Goal: Transaction & Acquisition: Obtain resource

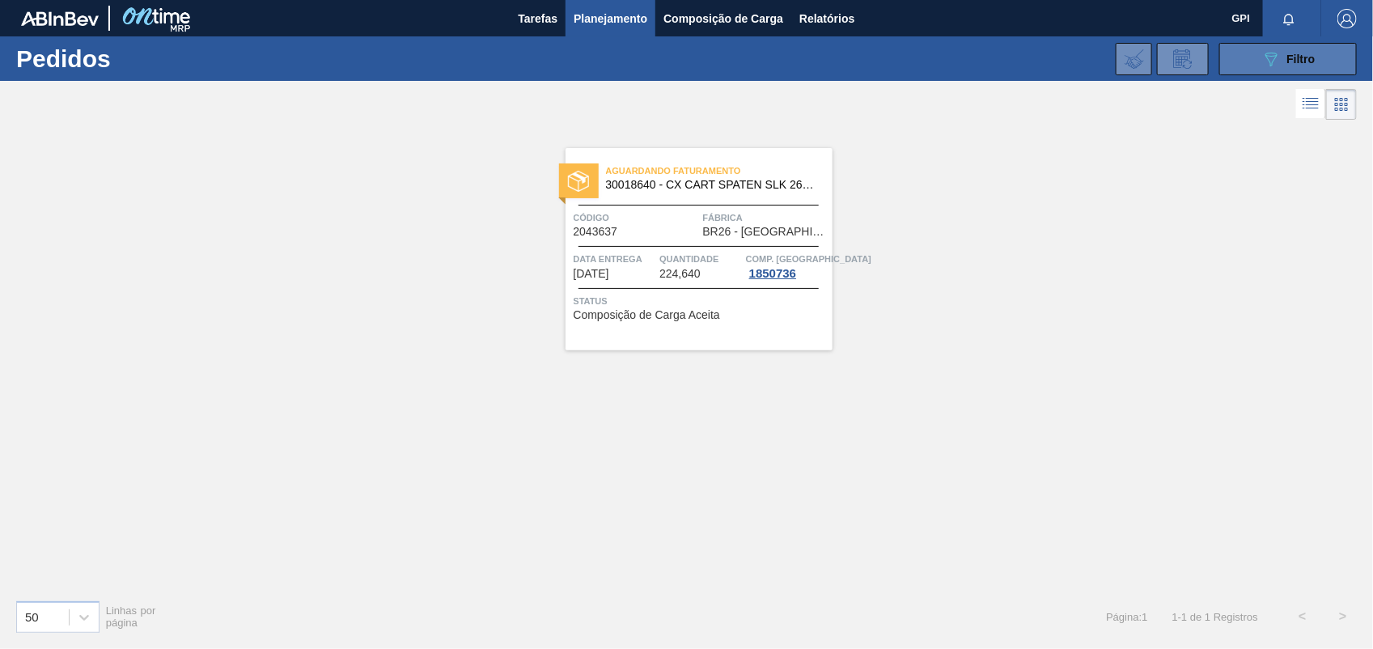
click at [1326, 57] on button "089F7B8B-B2A5-4AFE-B5C0-19BA573D28AC Filtro" at bounding box center [1289, 59] width 138 height 32
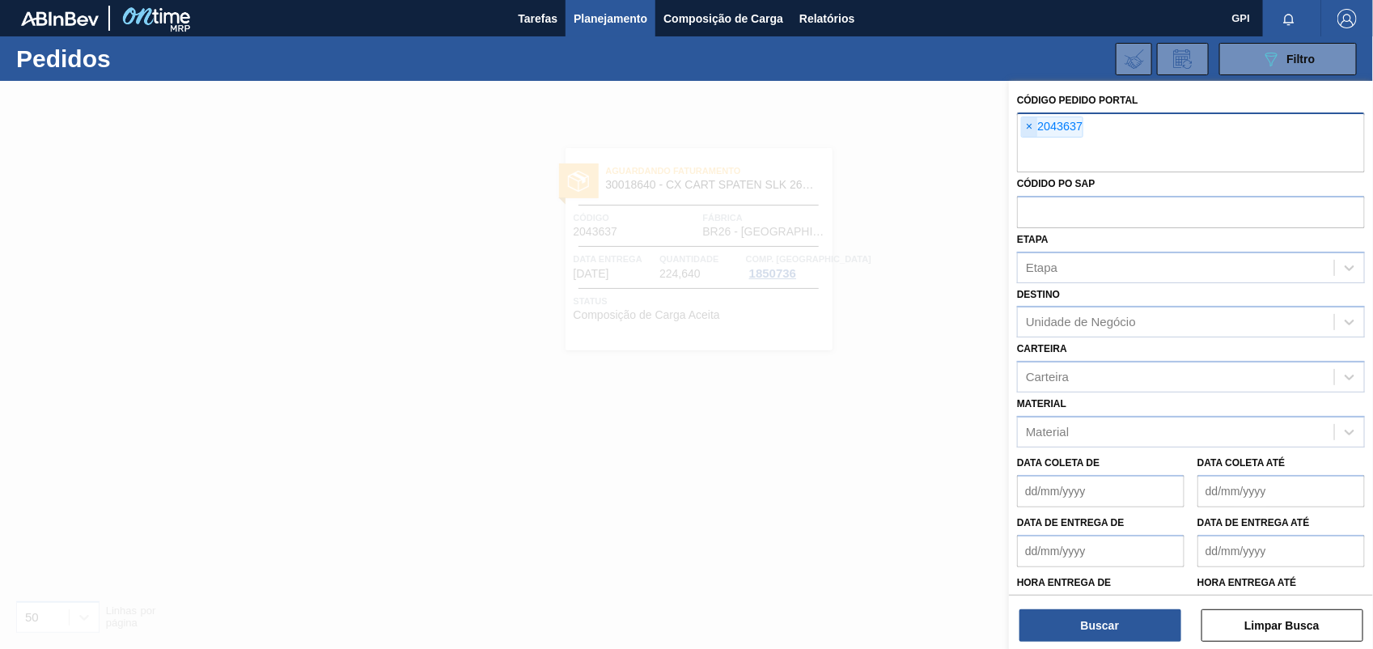
click at [1036, 126] on span "×" at bounding box center [1029, 126] width 15 height 19
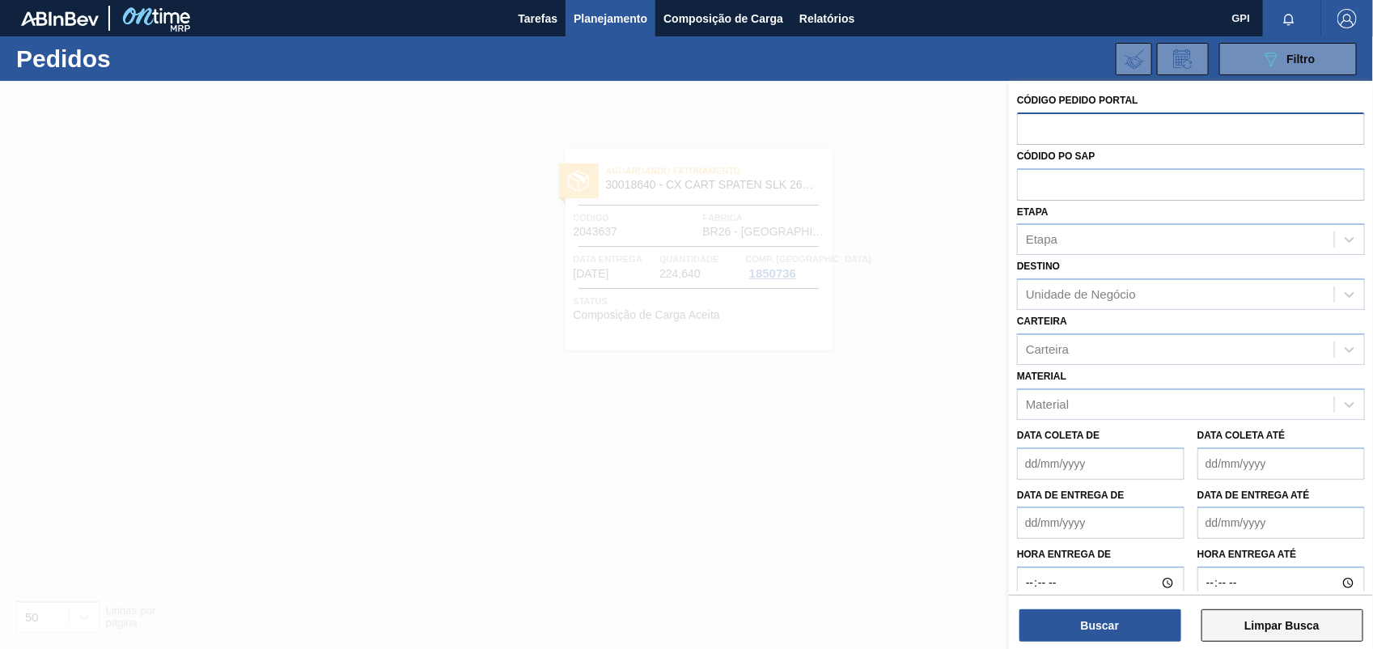
click at [1279, 628] on button "Limpar Busca" at bounding box center [1283, 625] width 162 height 32
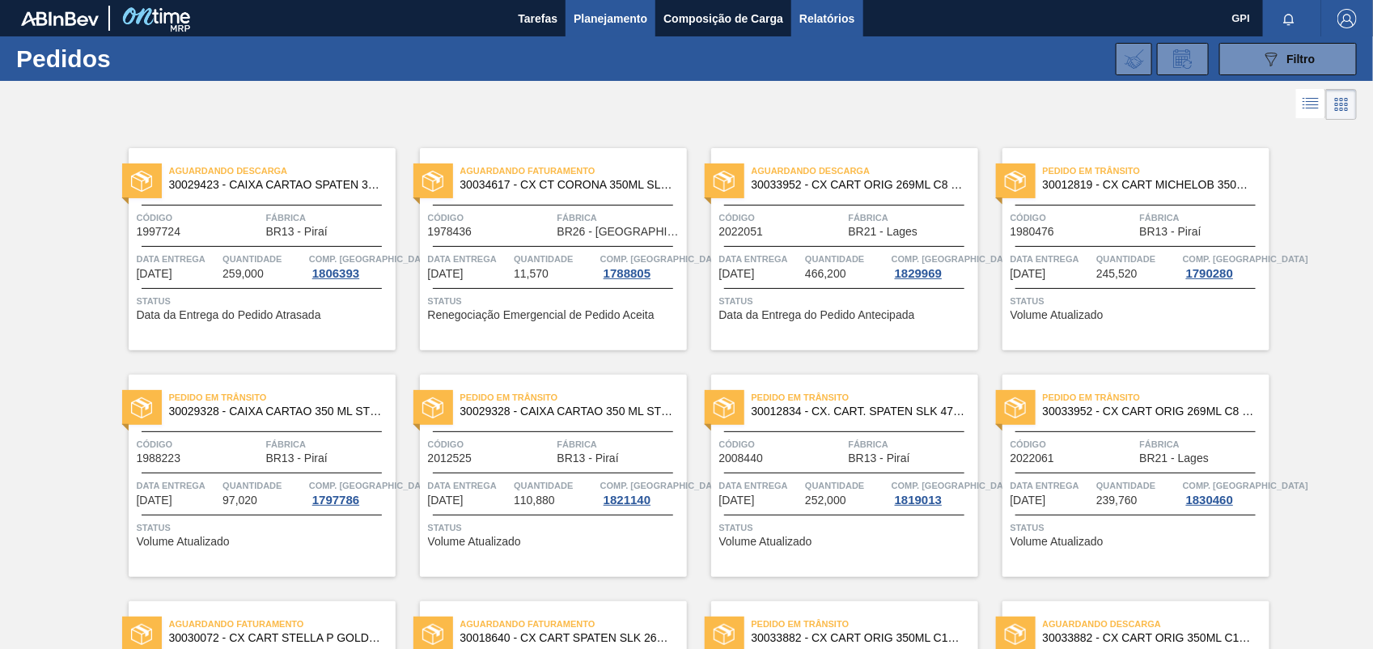
click at [814, 22] on span "Relatórios" at bounding box center [827, 18] width 55 height 19
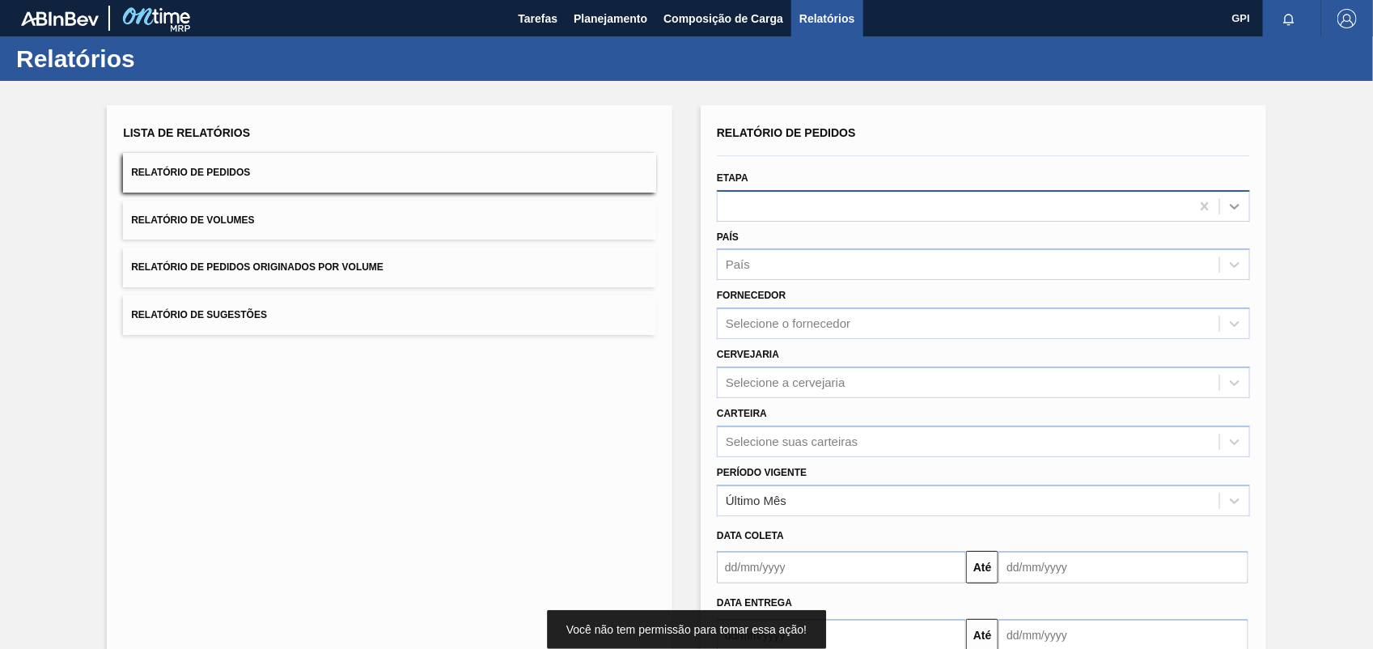
click at [1234, 203] on icon at bounding box center [1235, 206] width 16 height 16
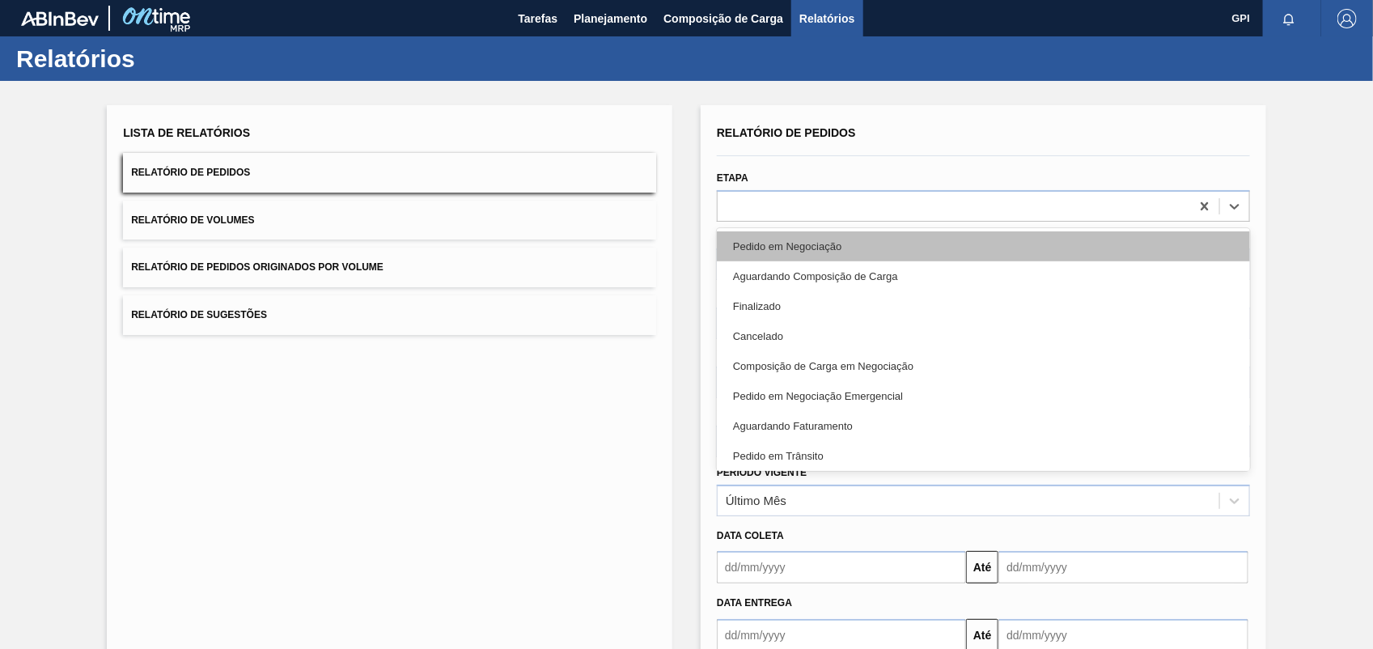
click at [782, 249] on div "Pedido em Negociação" at bounding box center [983, 246] width 533 height 30
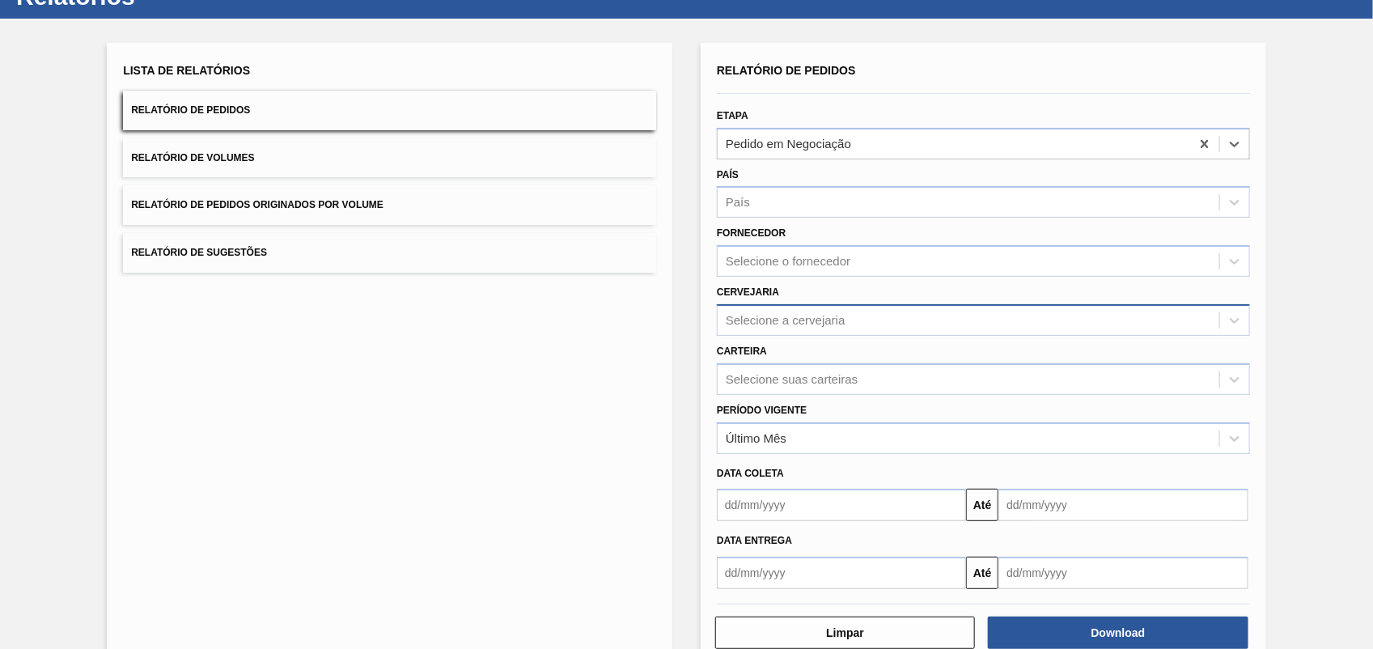
scroll to position [97, 0]
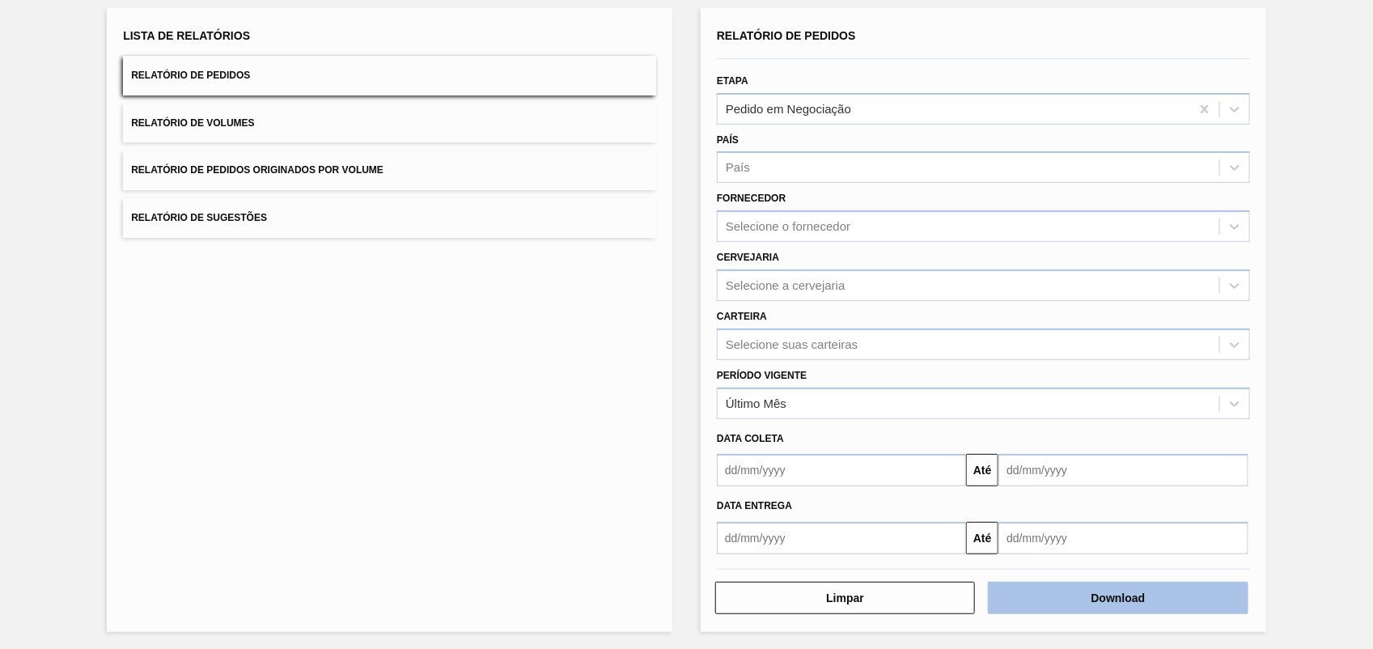
click at [1130, 592] on button "Download" at bounding box center [1118, 598] width 260 height 32
